Goal: Contribute content

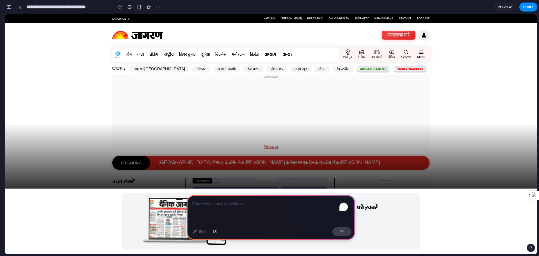
click at [301, 201] on p "To enrich screen reader interactions, please activate Accessibility in Grammarl…" at bounding box center [271, 203] width 158 height 7
